Goal: Navigation & Orientation: Find specific page/section

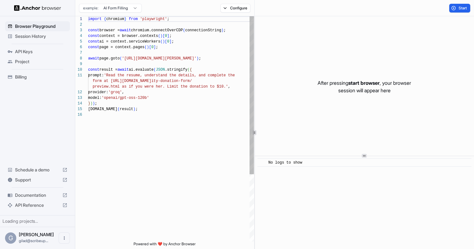
scroll to position [56, 0]
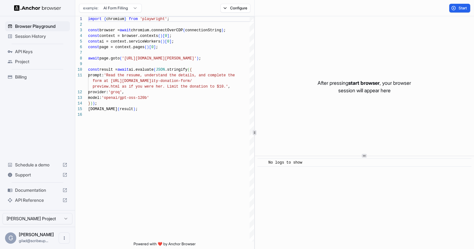
click at [45, 34] on span "Session History" at bounding box center [41, 36] width 52 height 6
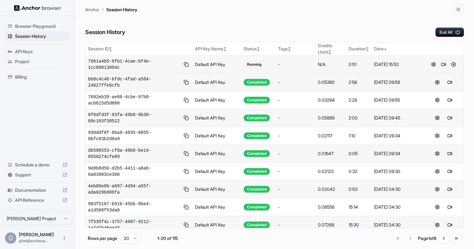
click at [443, 66] on button at bounding box center [443, 65] width 8 height 8
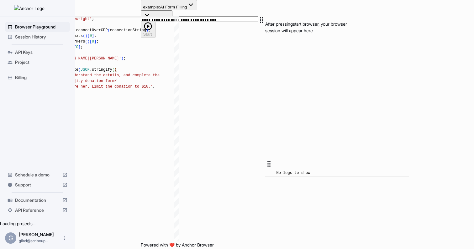
scroll to position [56, 0]
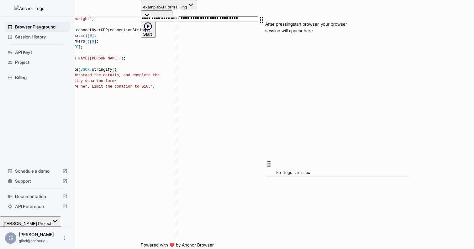
click at [39, 39] on span "Session History" at bounding box center [41, 37] width 52 height 6
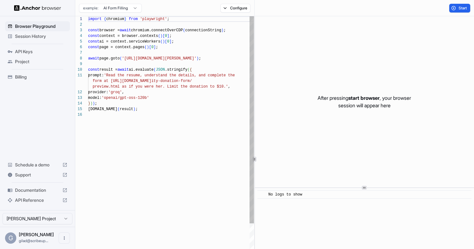
scroll to position [56, 0]
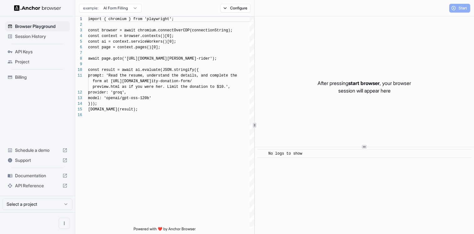
scroll to position [56, 0]
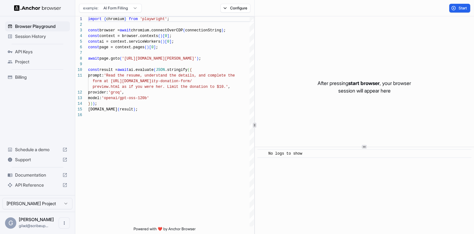
click at [50, 54] on span "API Keys" at bounding box center [41, 52] width 52 height 6
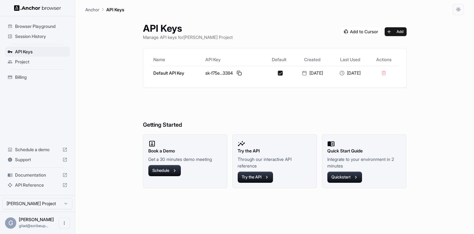
click at [48, 61] on span "Project" at bounding box center [41, 62] width 52 height 6
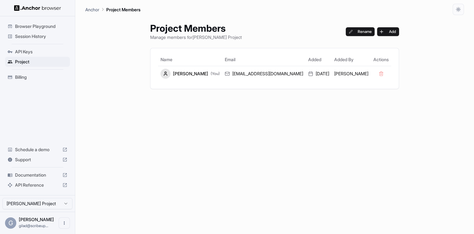
click at [58, 41] on div "Session History" at bounding box center [37, 36] width 65 height 10
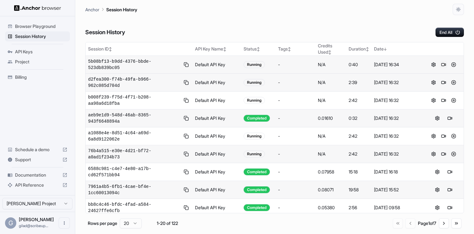
click at [442, 65] on button at bounding box center [443, 65] width 8 height 8
